Goal: Information Seeking & Learning: Learn about a topic

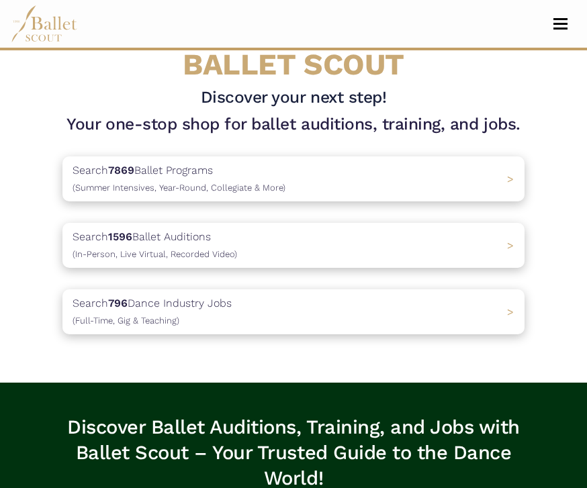
scroll to position [375, 0]
click at [270, 310] on div "Search 796 Dance Industry Jobs (Full-Time, Gig & Teaching) >" at bounding box center [293, 311] width 462 height 45
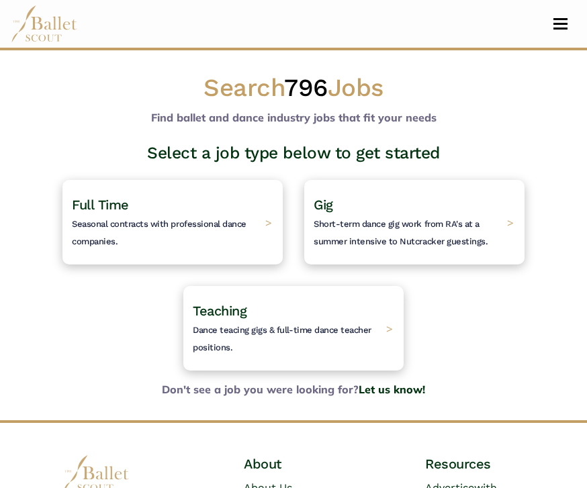
click at [432, 215] on h4 "Gig Short-term dance gig work from RA's at a summer intensive to Nutcracker gue…" at bounding box center [406, 222] width 187 height 52
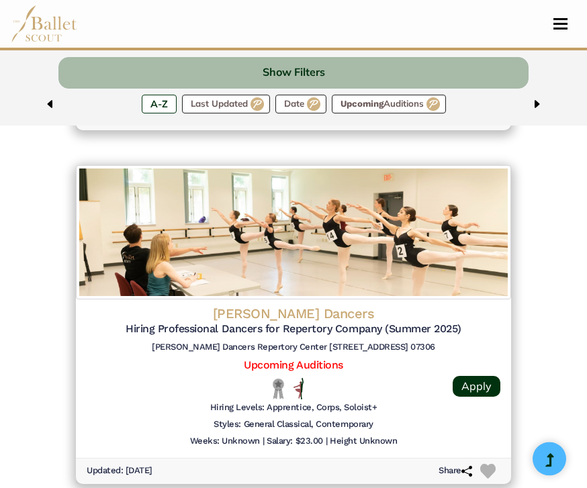
scroll to position [2919, 0]
click at [471, 376] on link "Apply" at bounding box center [476, 386] width 48 height 21
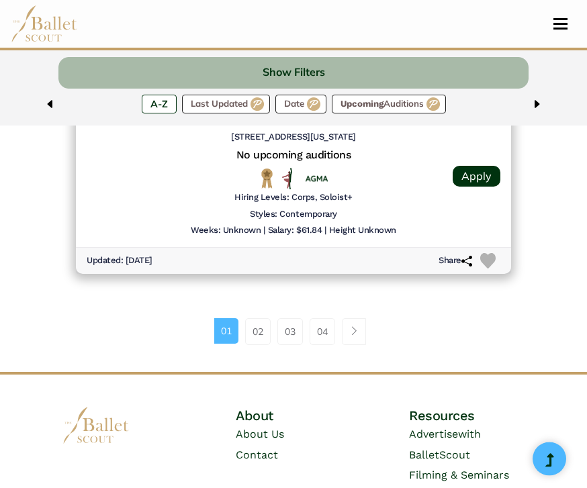
scroll to position [3482, 0]
click at [264, 318] on link "02" at bounding box center [258, 331] width 26 height 27
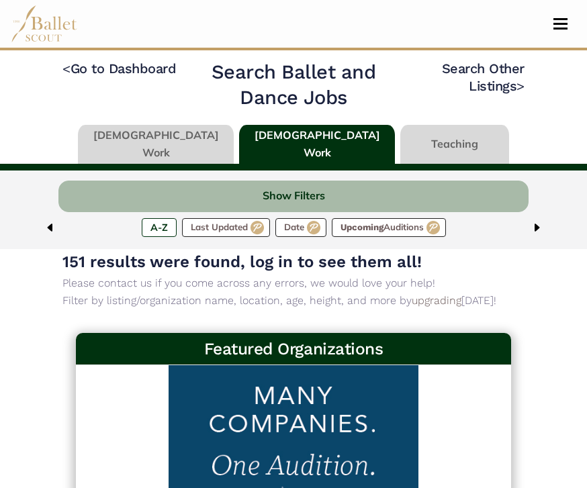
click at [268, 148] on link at bounding box center [317, 144] width 156 height 38
